Goal: Task Accomplishment & Management: Manage account settings

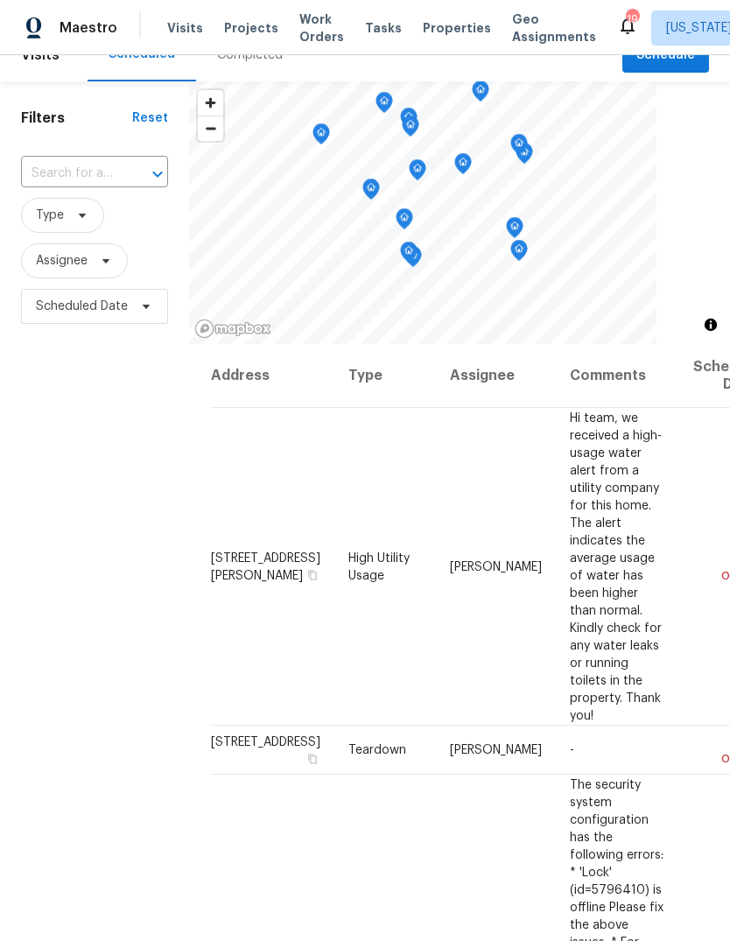
click at [655, 459] on td "Hi team, we received a high-usage water alert from a utility company for this h…" at bounding box center [617, 567] width 123 height 318
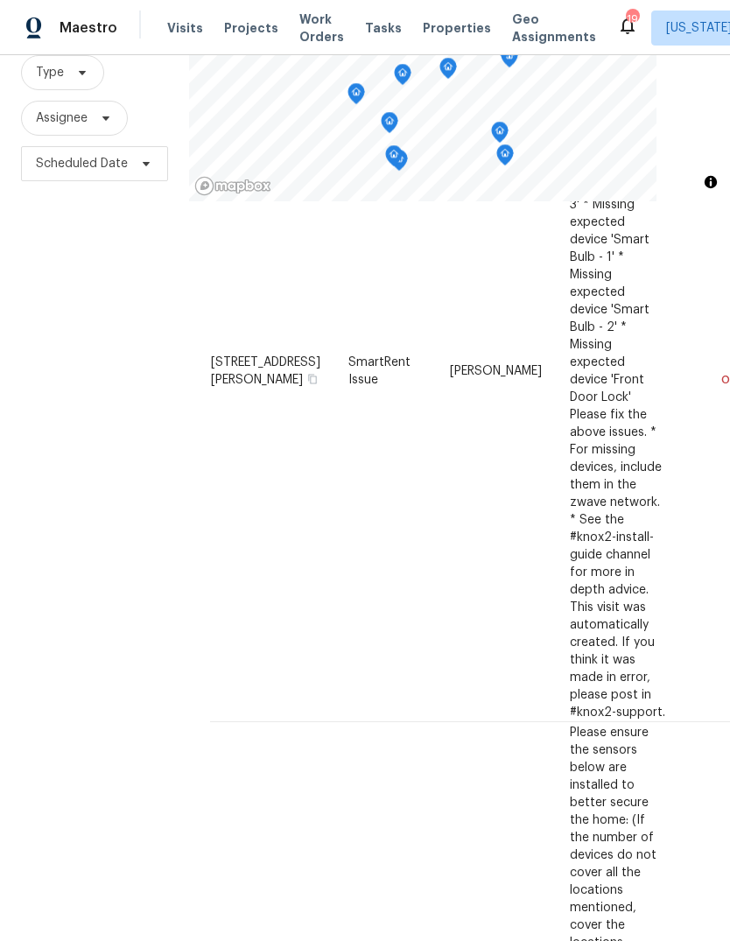
scroll to position [1300, 0]
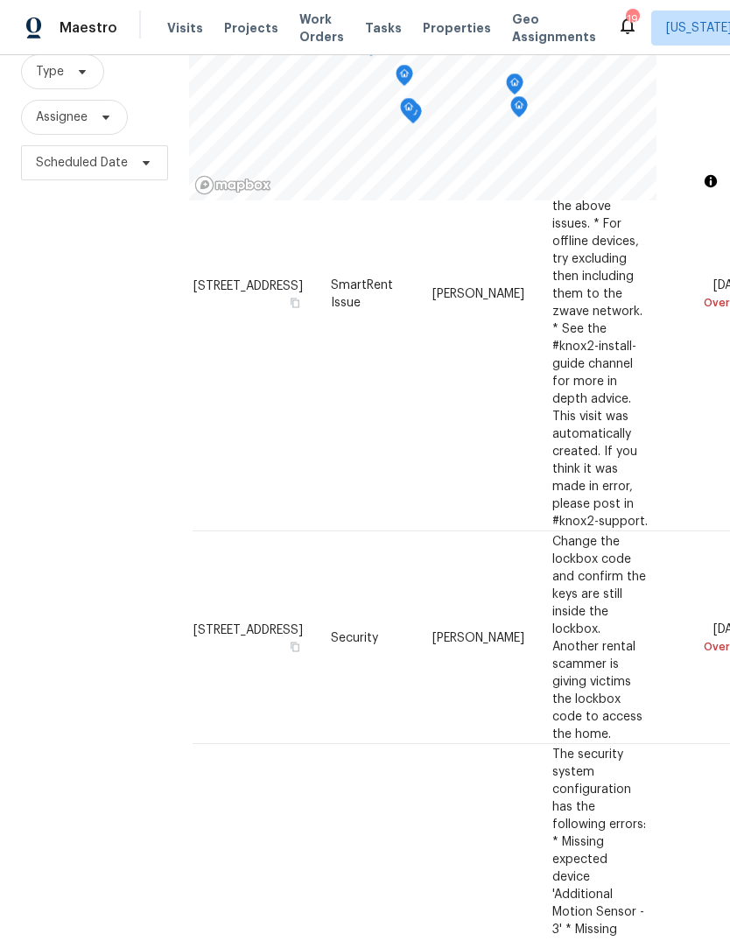
scroll to position [169, 0]
click at [140, 171] on icon at bounding box center [146, 164] width 14 height 14
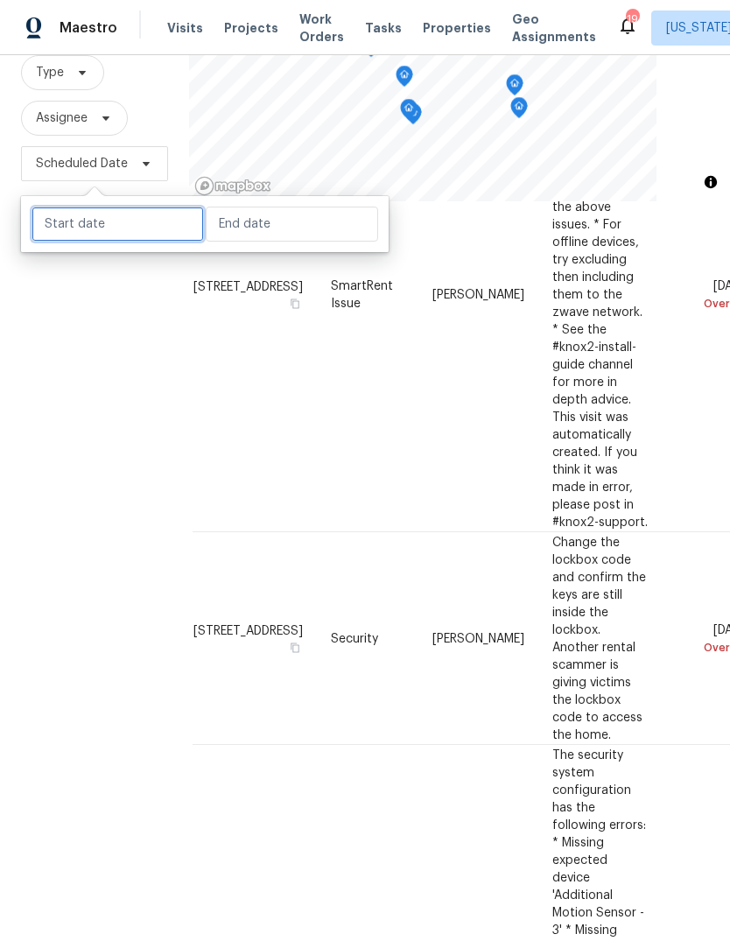
click at [120, 230] on input "text" at bounding box center [118, 224] width 172 height 35
select select "7"
select select "2025"
select select "8"
select select "2025"
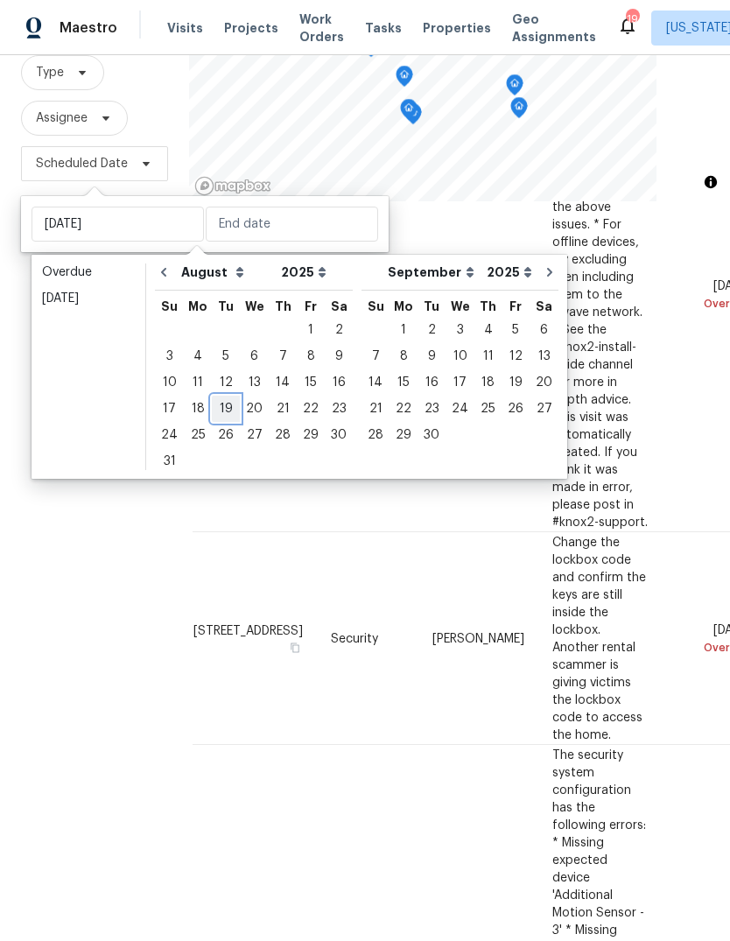
click at [225, 404] on div "19" at bounding box center [226, 408] width 28 height 25
type input "[DATE]"
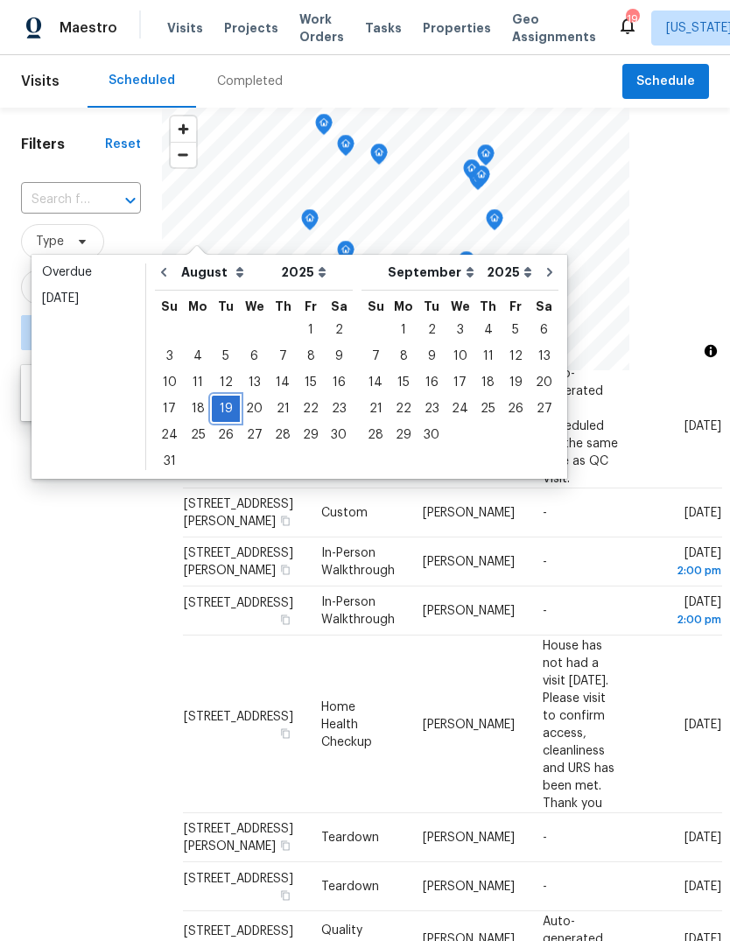
click at [225, 410] on div "19" at bounding box center [226, 408] width 28 height 25
type input "[DATE]"
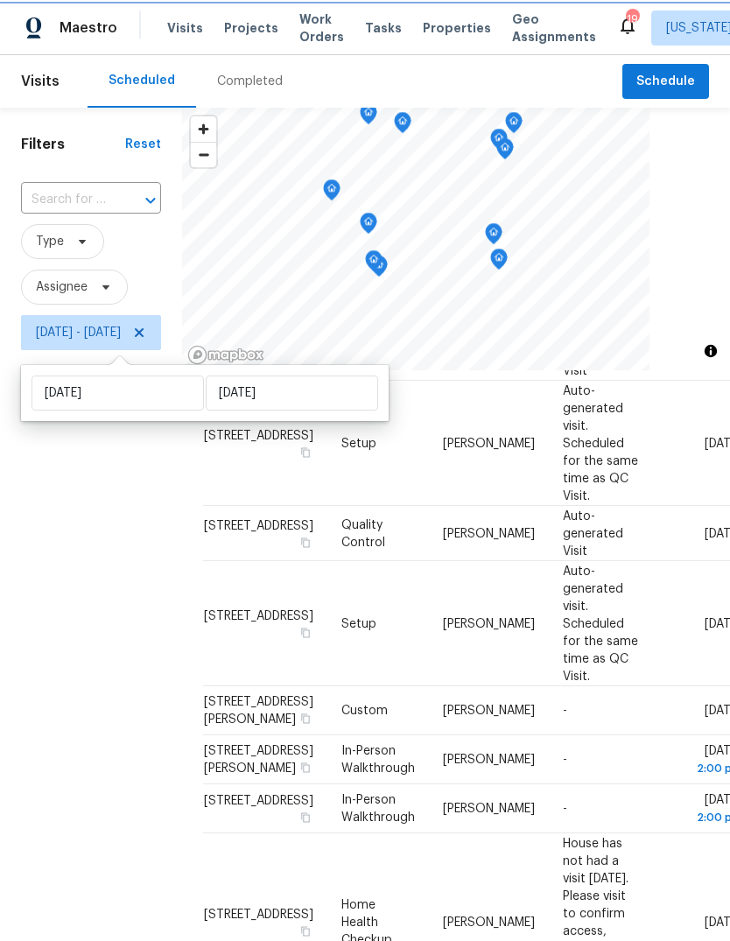
scroll to position [520, 0]
click at [86, 662] on div "Filters Reset ​ Type Assignee Tue, Aug 19 - Tue, Aug 19" at bounding box center [91, 615] width 182 height 1015
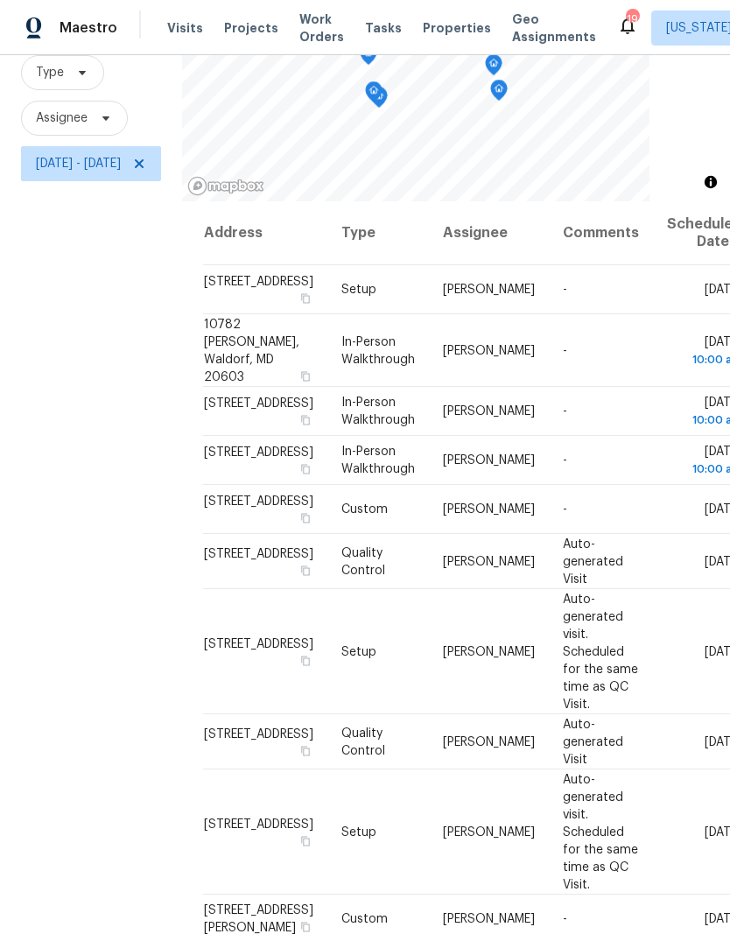
scroll to position [0, 0]
click at [525, 92] on icon "Map marker" at bounding box center [517, 103] width 18 height 22
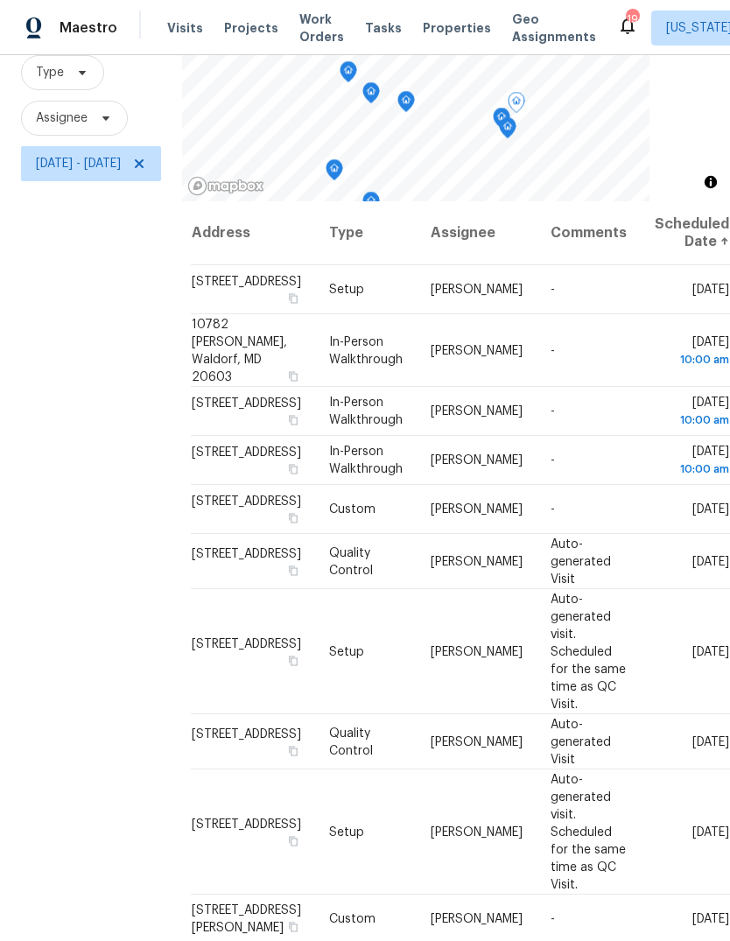
scroll to position [0, 22]
click at [509, 109] on icon "Map marker" at bounding box center [502, 119] width 16 height 20
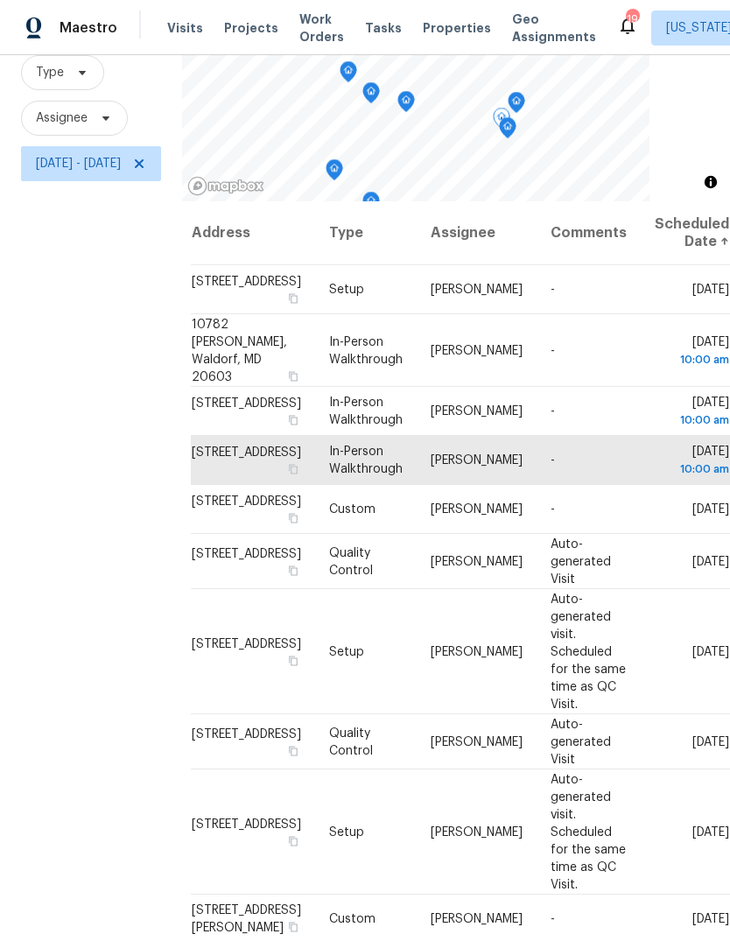
click at [515, 118] on icon "Map marker" at bounding box center [508, 128] width 16 height 20
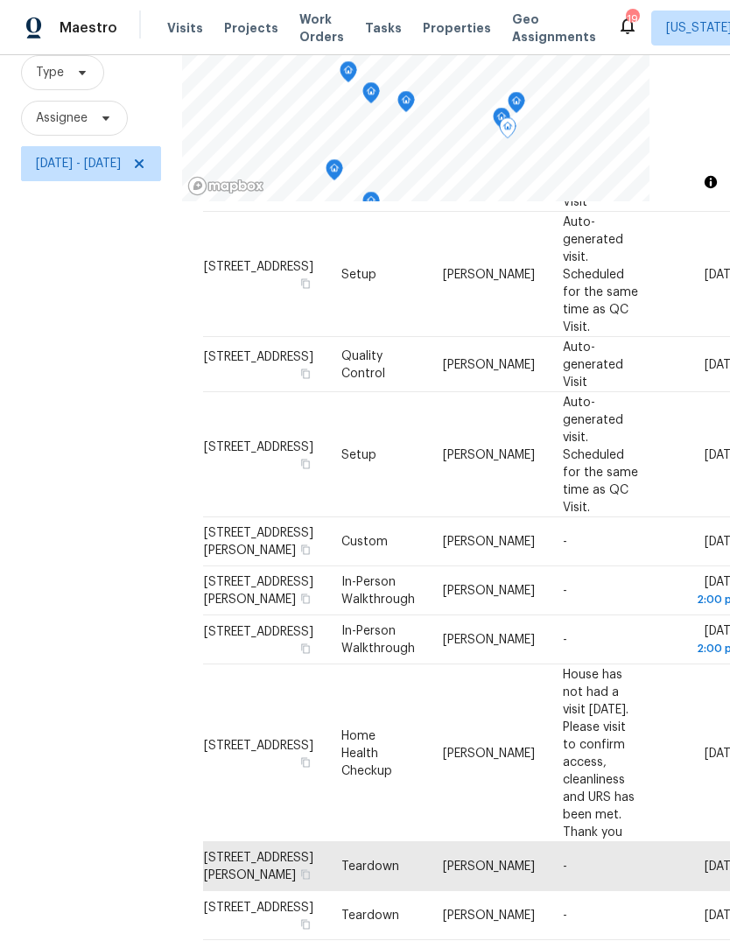
scroll to position [0, 0]
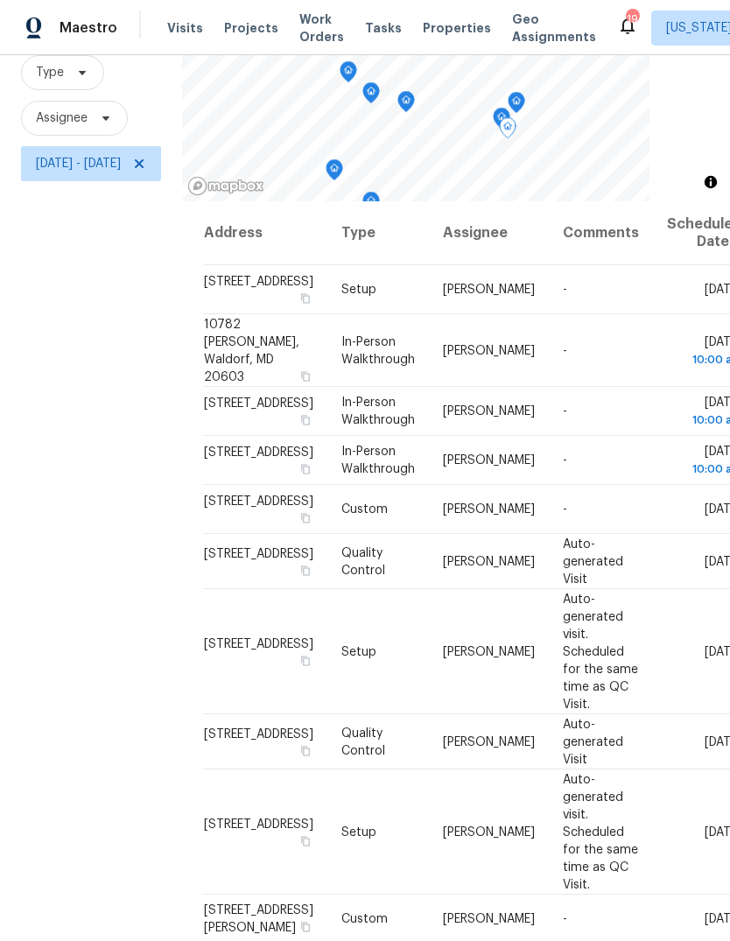
click at [414, 92] on icon "Map marker" at bounding box center [406, 102] width 16 height 20
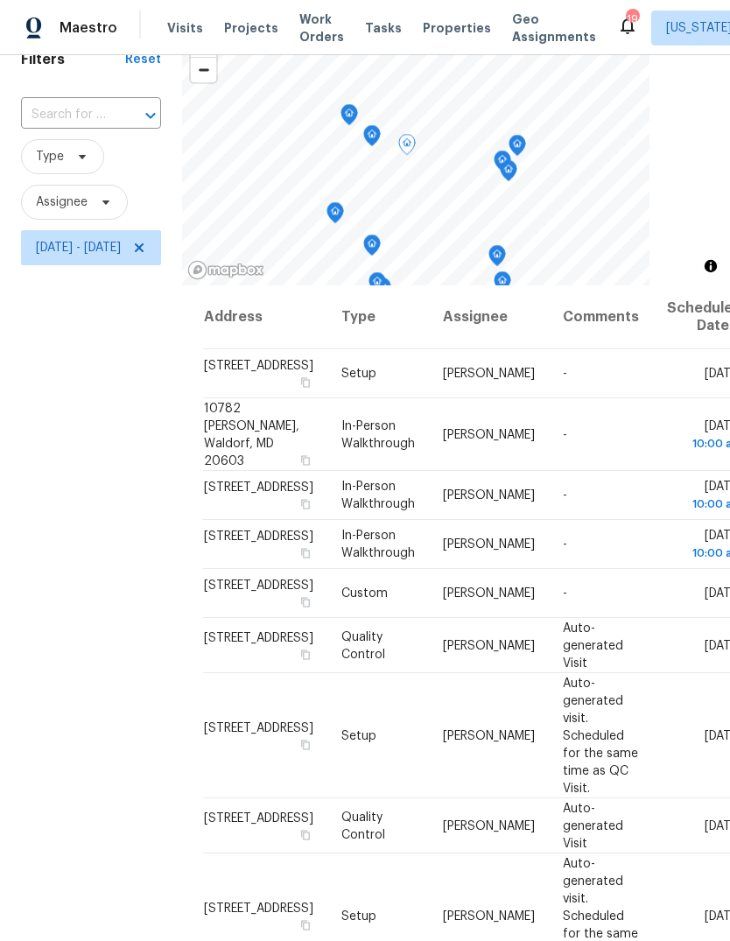
click at [380, 126] on icon "Map marker" at bounding box center [372, 136] width 16 height 20
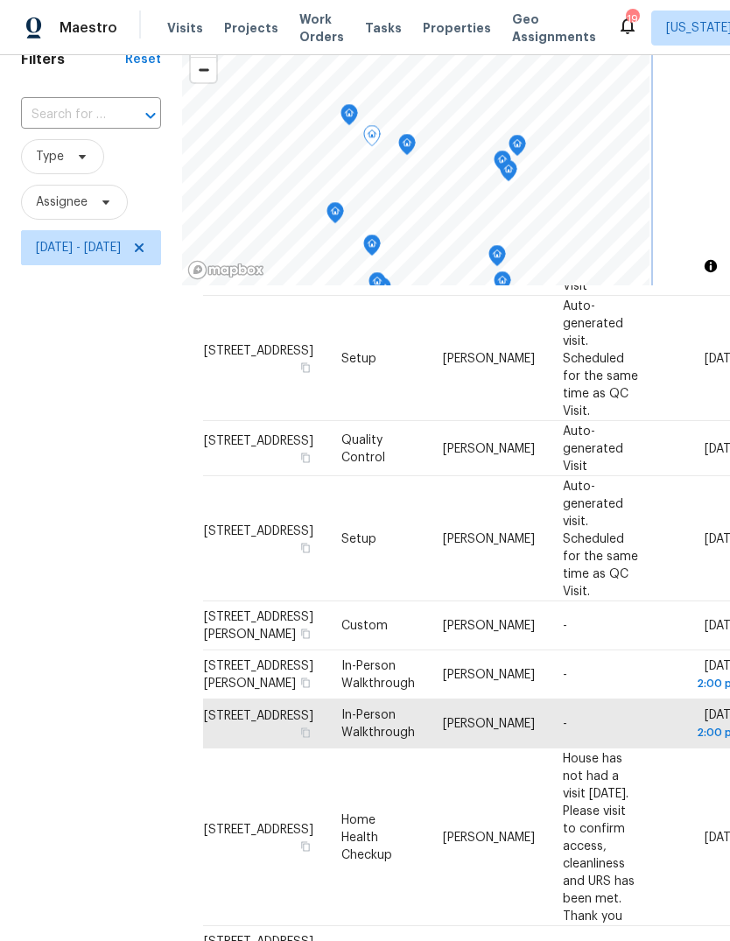
click at [343, 203] on icon "Map marker" at bounding box center [335, 213] width 16 height 20
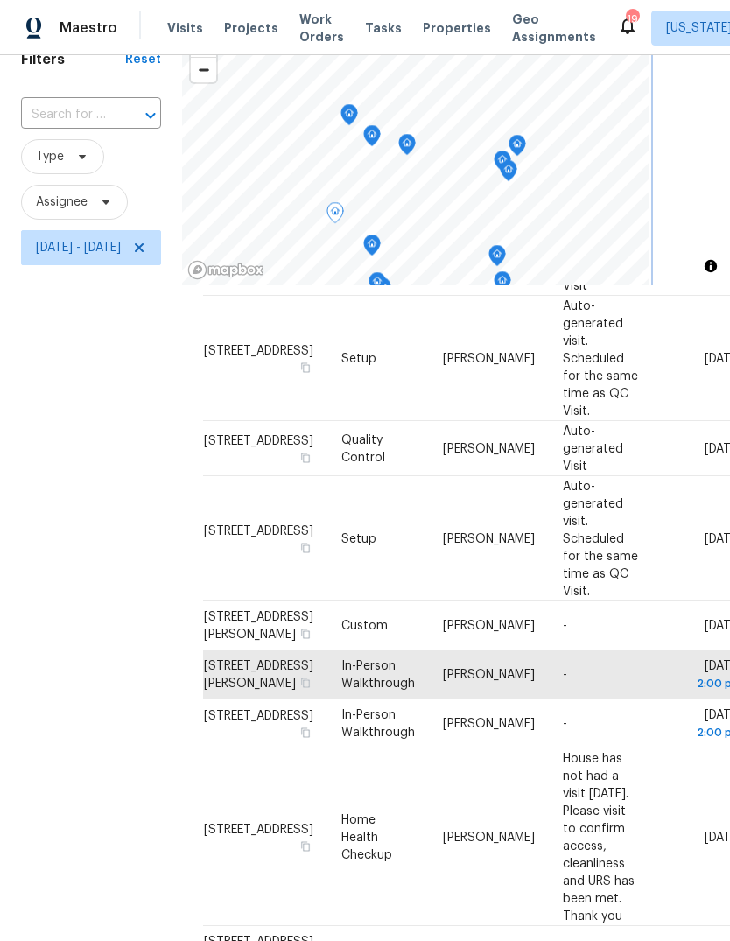
click at [415, 135] on icon "Map marker" at bounding box center [407, 145] width 16 height 20
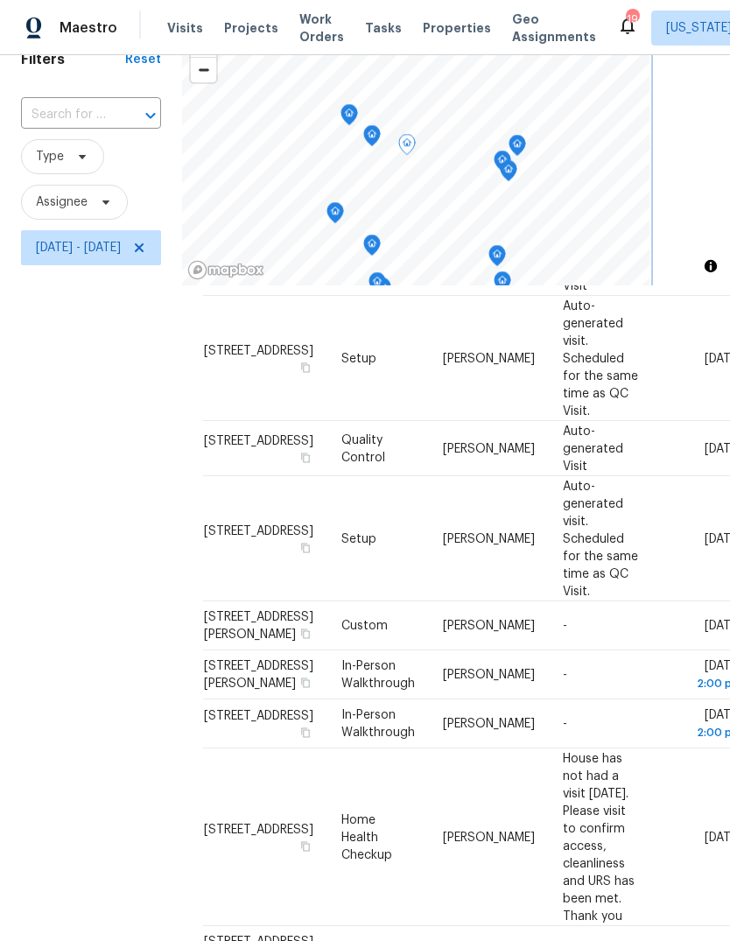
click at [380, 126] on icon "Map marker" at bounding box center [372, 136] width 16 height 20
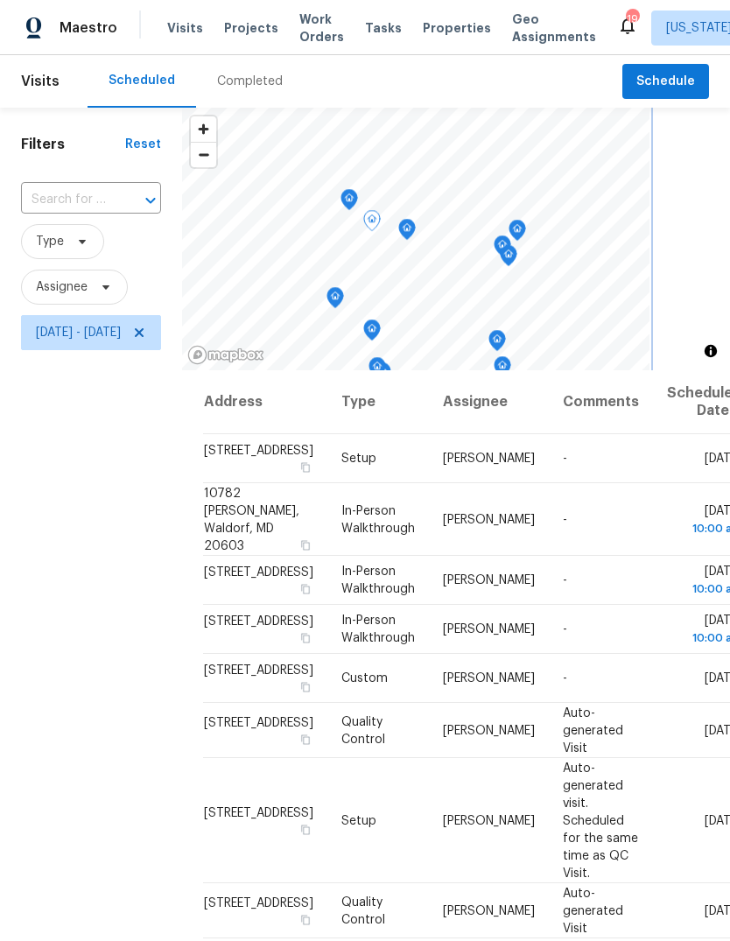
click at [505, 331] on icon "Map marker" at bounding box center [497, 341] width 16 height 20
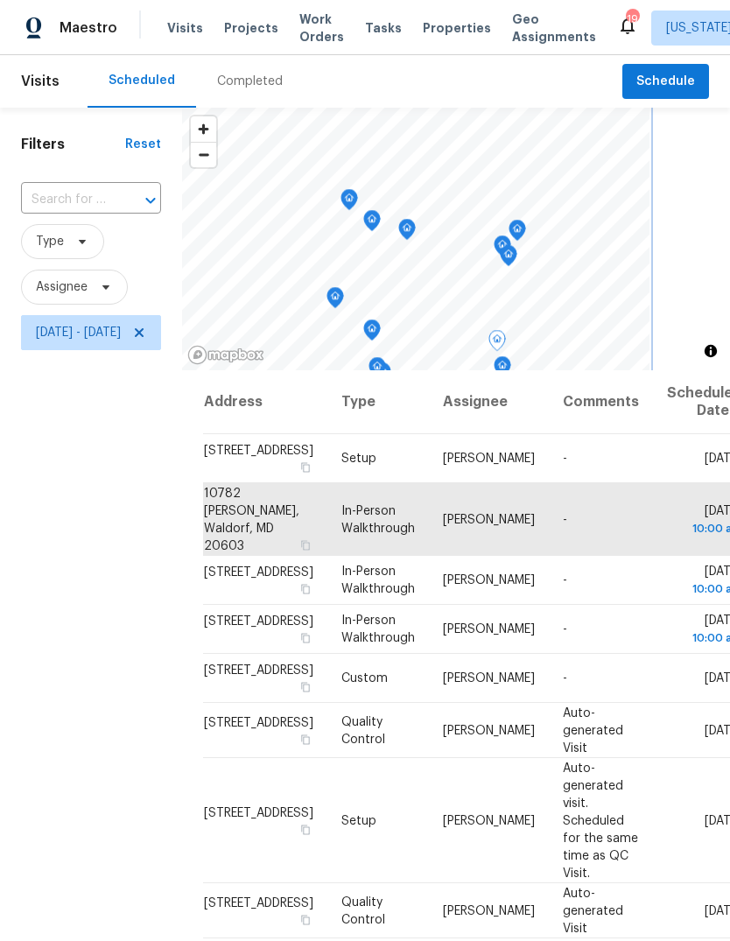
click at [510, 357] on icon "Map marker" at bounding box center [502, 367] width 16 height 20
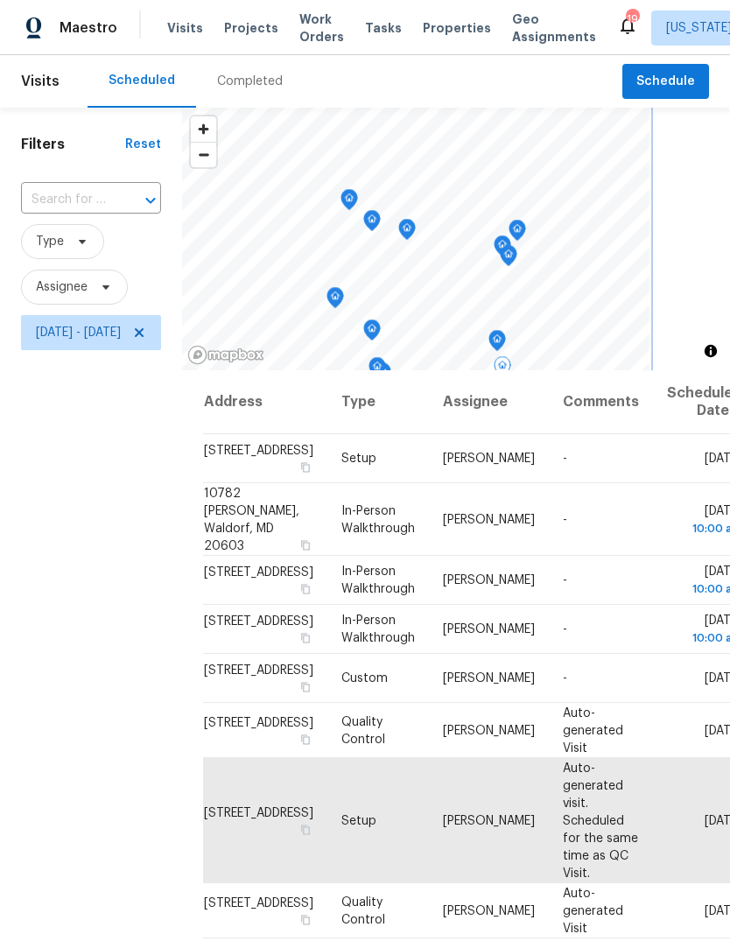
click at [505, 331] on icon "Map marker" at bounding box center [497, 341] width 16 height 20
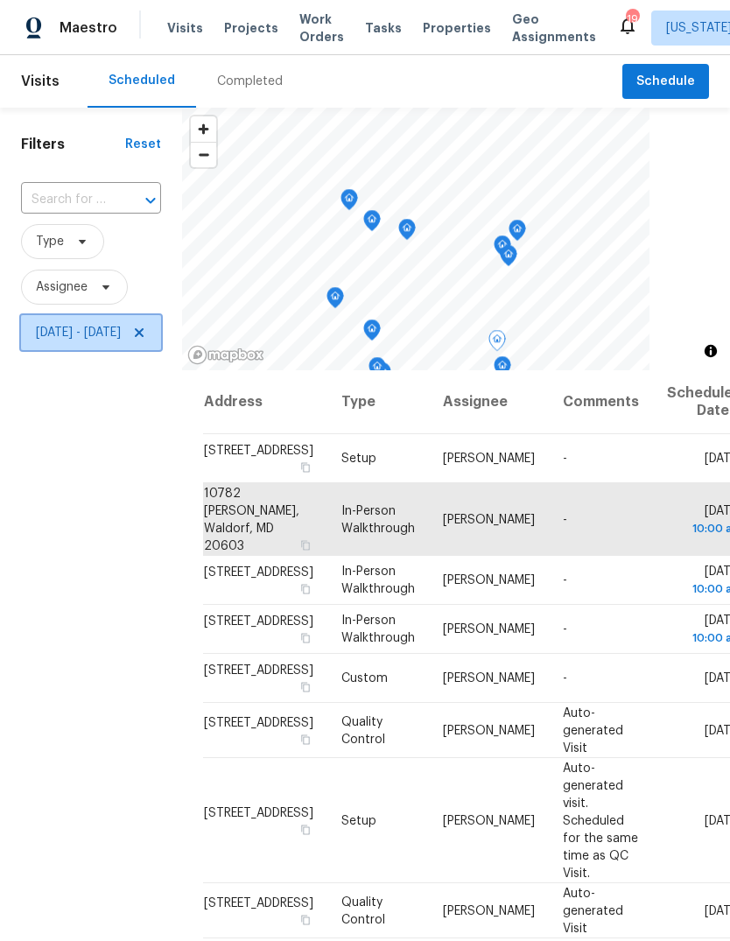
click at [146, 326] on icon at bounding box center [139, 333] width 14 height 14
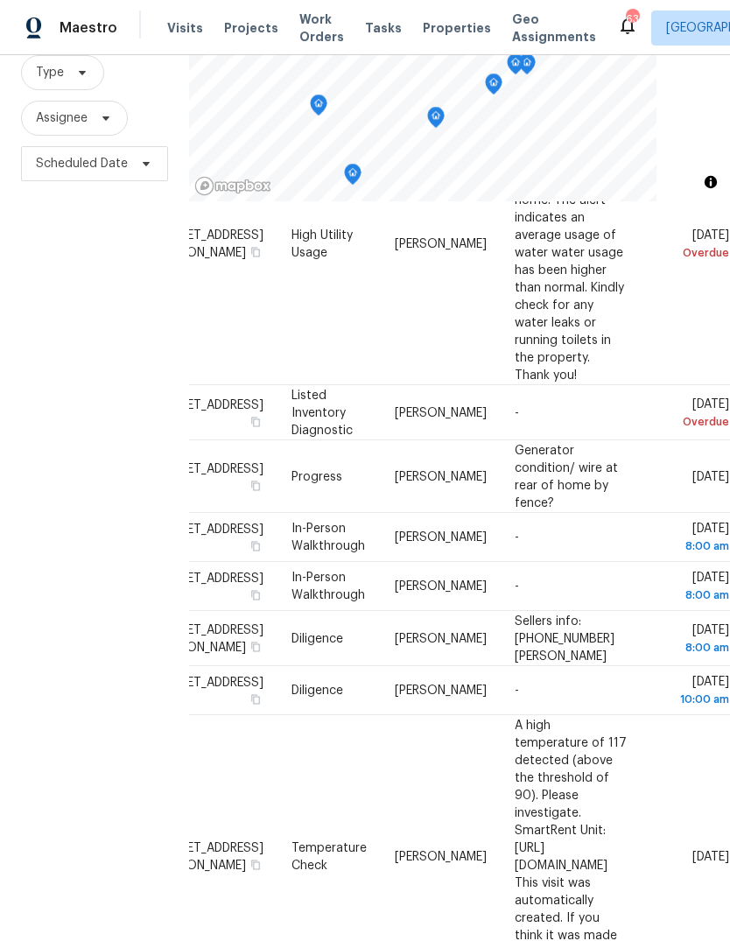
scroll to position [634, 138]
click at [0, 0] on icon at bounding box center [0, 0] width 0 height 0
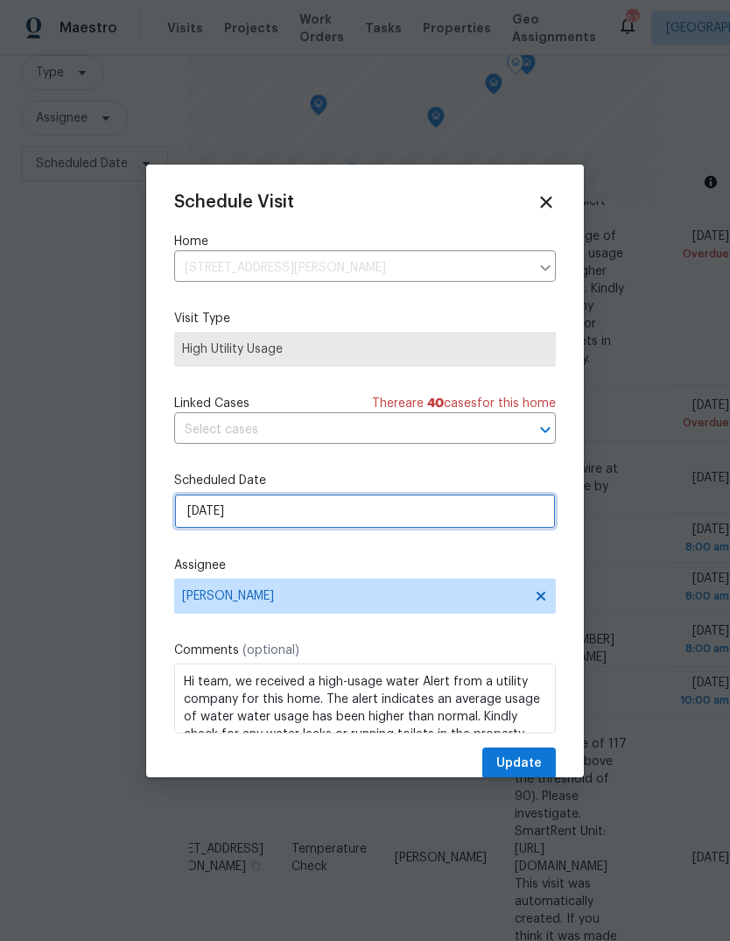
click at [283, 518] on input "[DATE]" at bounding box center [365, 511] width 382 height 35
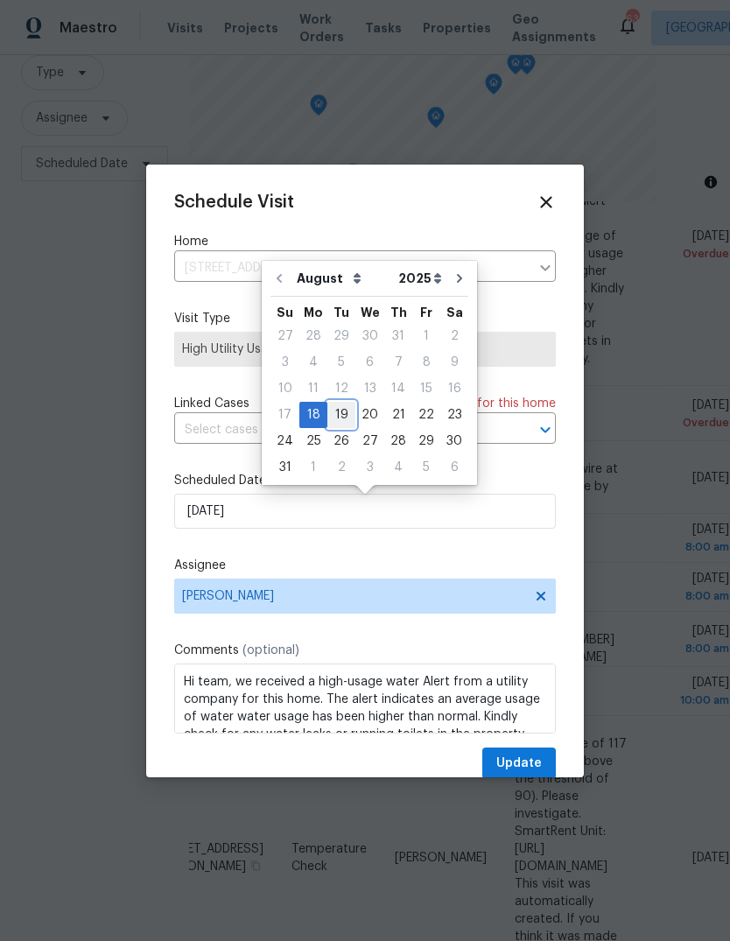
click at [340, 415] on div "19" at bounding box center [341, 415] width 28 height 25
type input "[DATE]"
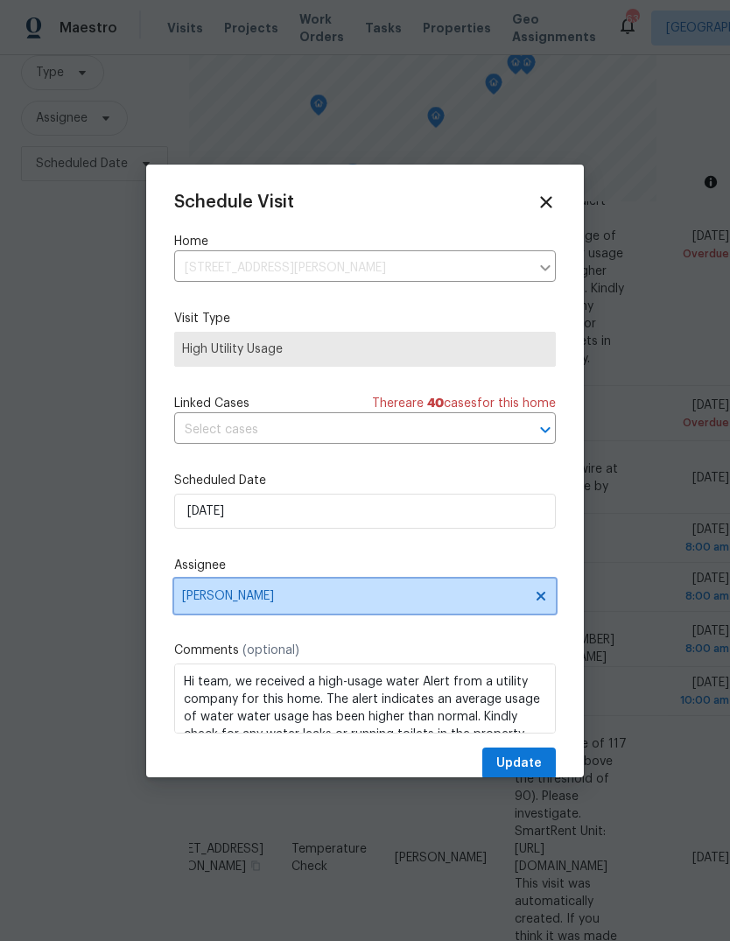
click at [341, 598] on span "[PERSON_NAME]" at bounding box center [353, 596] width 343 height 14
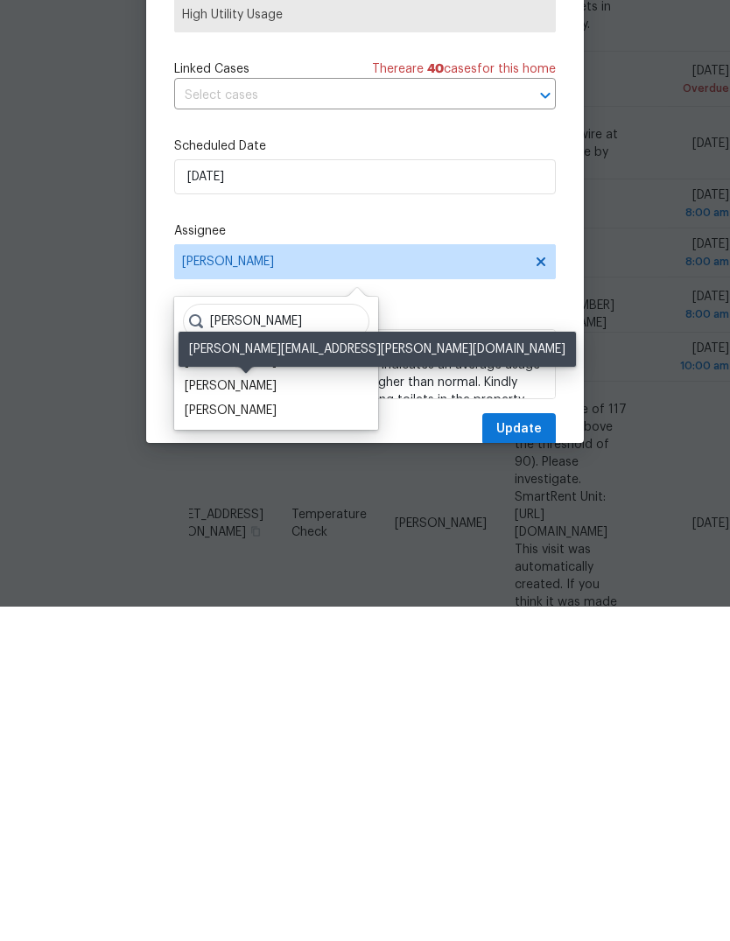
type input "[PERSON_NAME]"
click at [230, 711] on div "[PERSON_NAME]" at bounding box center [231, 720] width 92 height 18
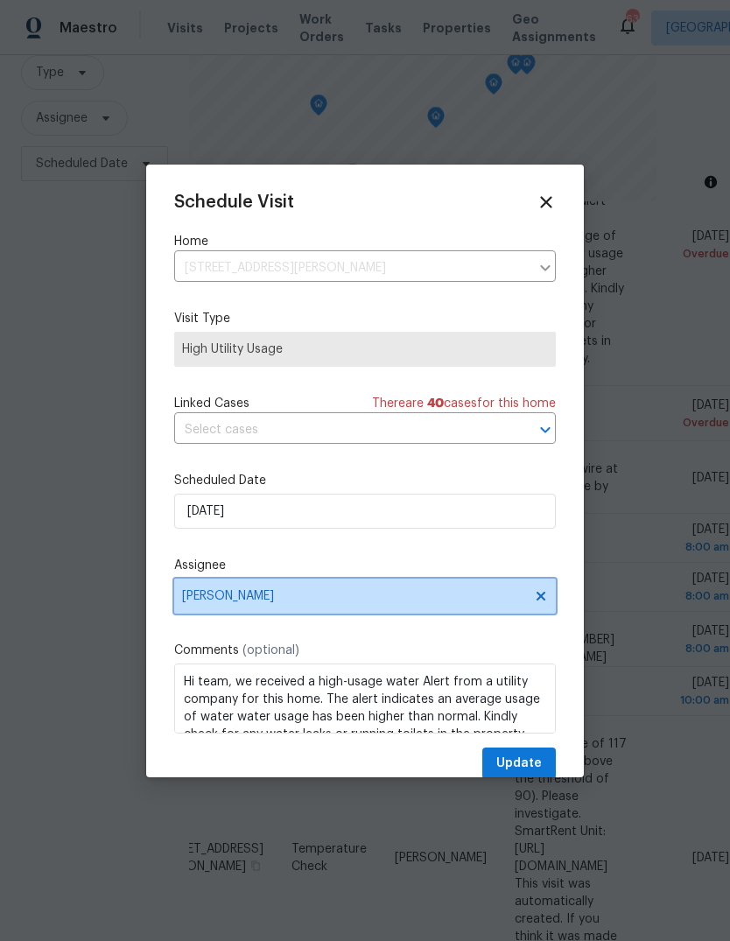
click at [536, 599] on icon at bounding box center [540, 595] width 9 height 9
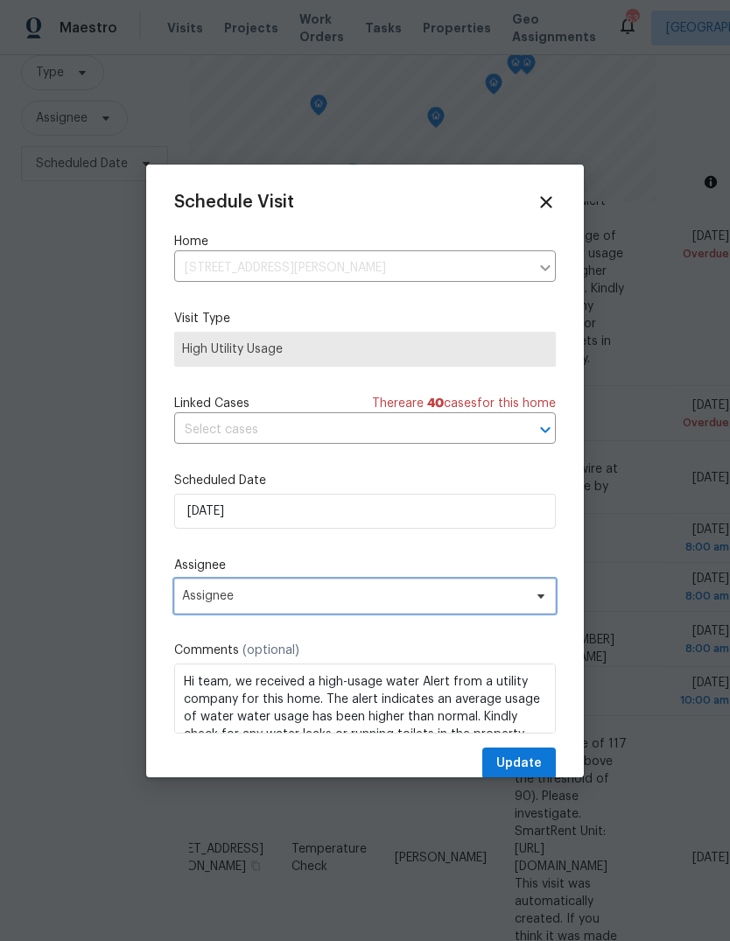
click at [263, 595] on span "Assignee" at bounding box center [353, 596] width 343 height 14
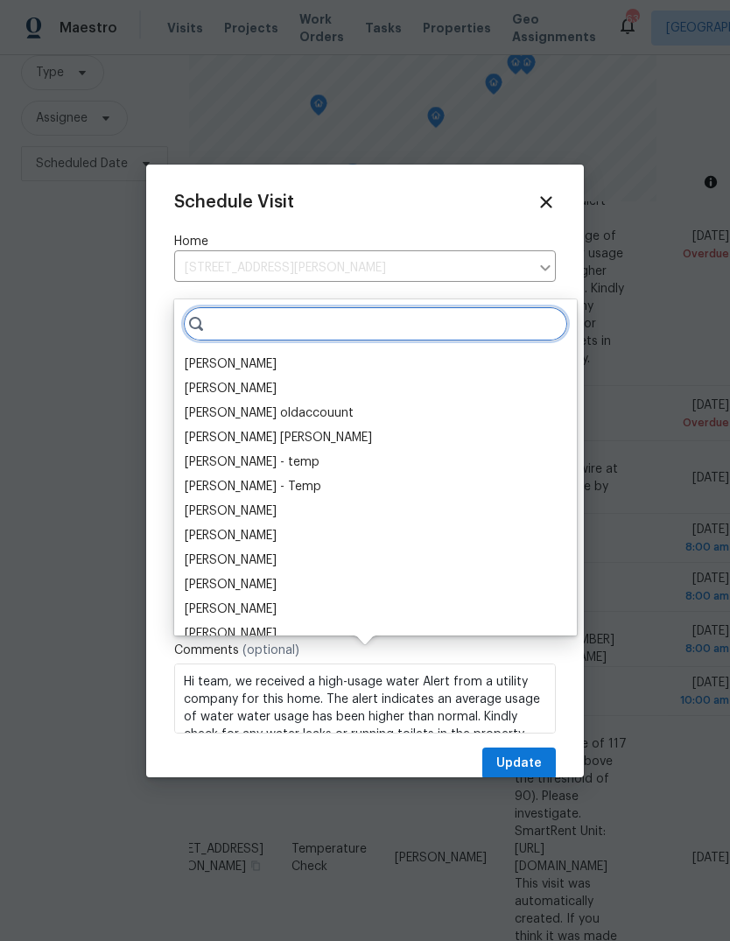
click at [277, 306] on input "search" at bounding box center [375, 323] width 385 height 35
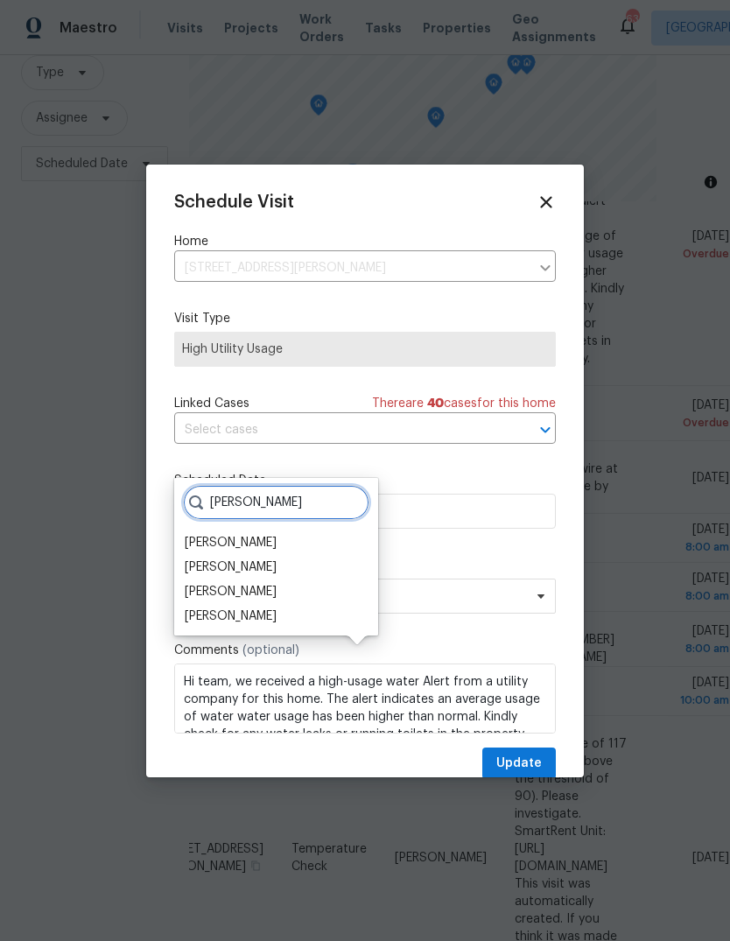
type input "[PERSON_NAME]"
click at [218, 607] on div "[PERSON_NAME]" at bounding box center [231, 616] width 92 height 18
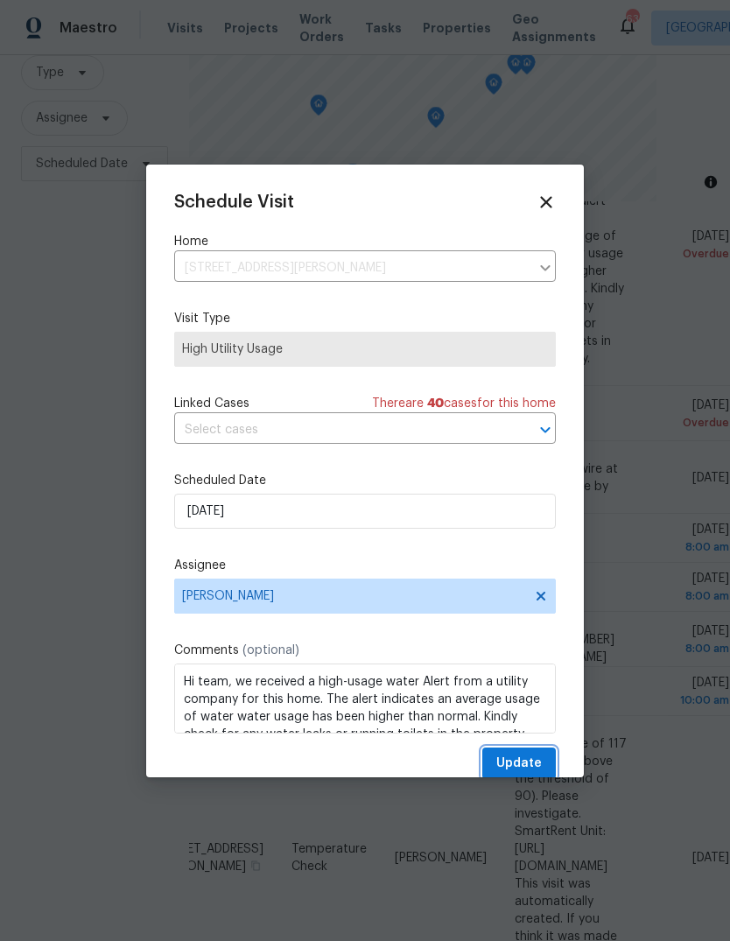
click at [522, 760] on span "Update" at bounding box center [519, 764] width 46 height 22
